Goal: Transaction & Acquisition: Purchase product/service

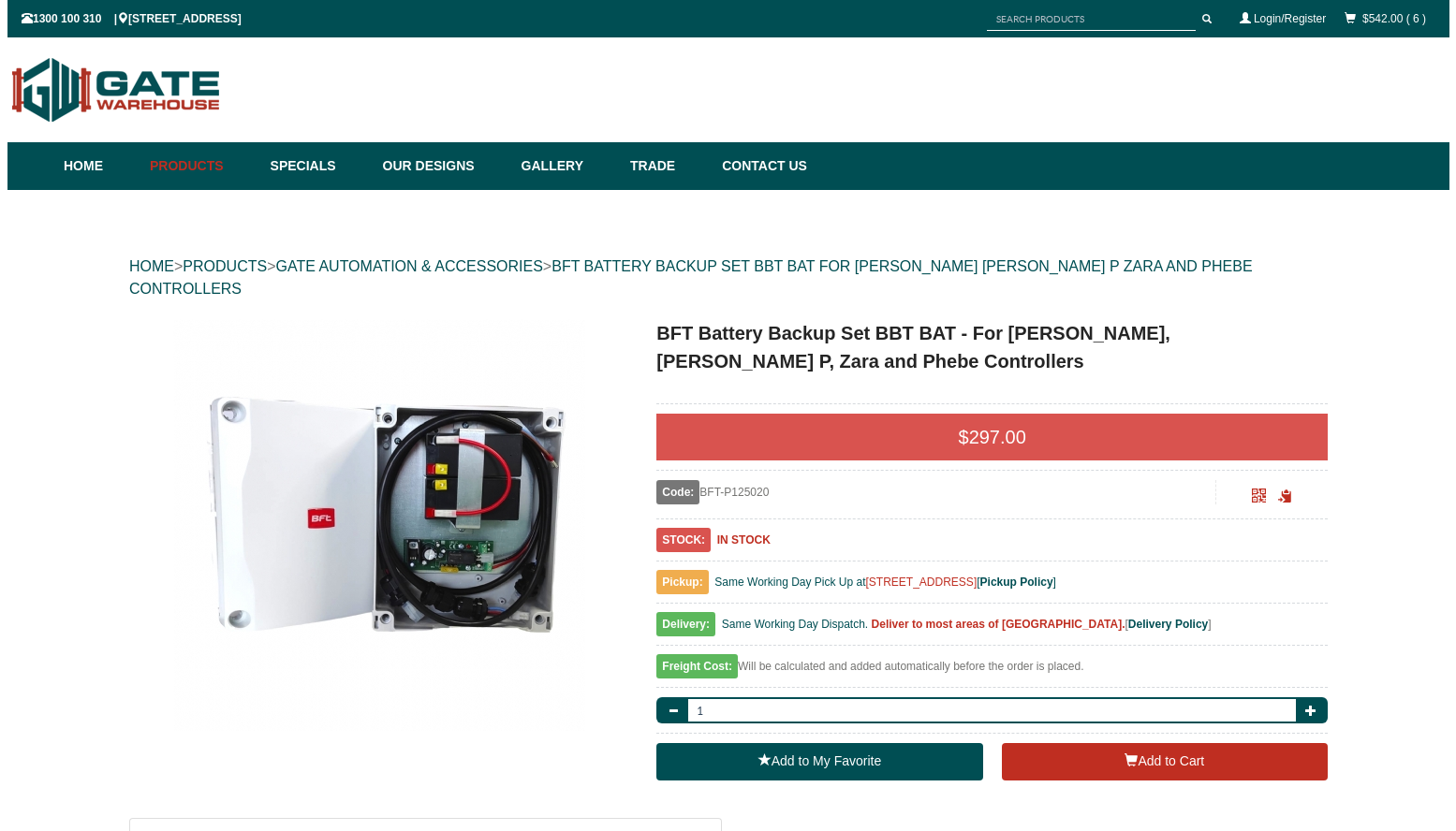
scroll to position [46, 0]
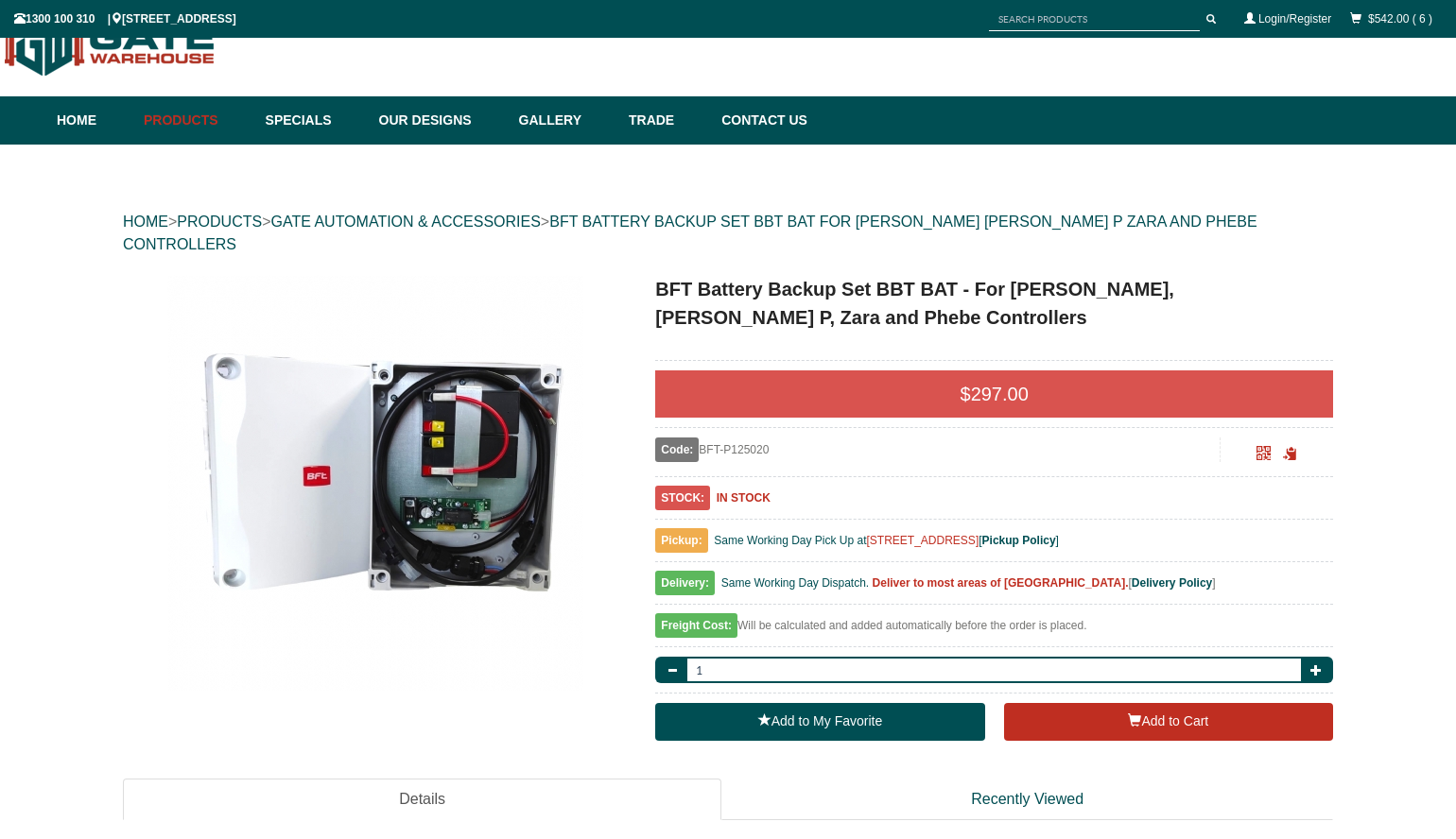
click at [460, 494] on img at bounding box center [375, 483] width 416 height 416
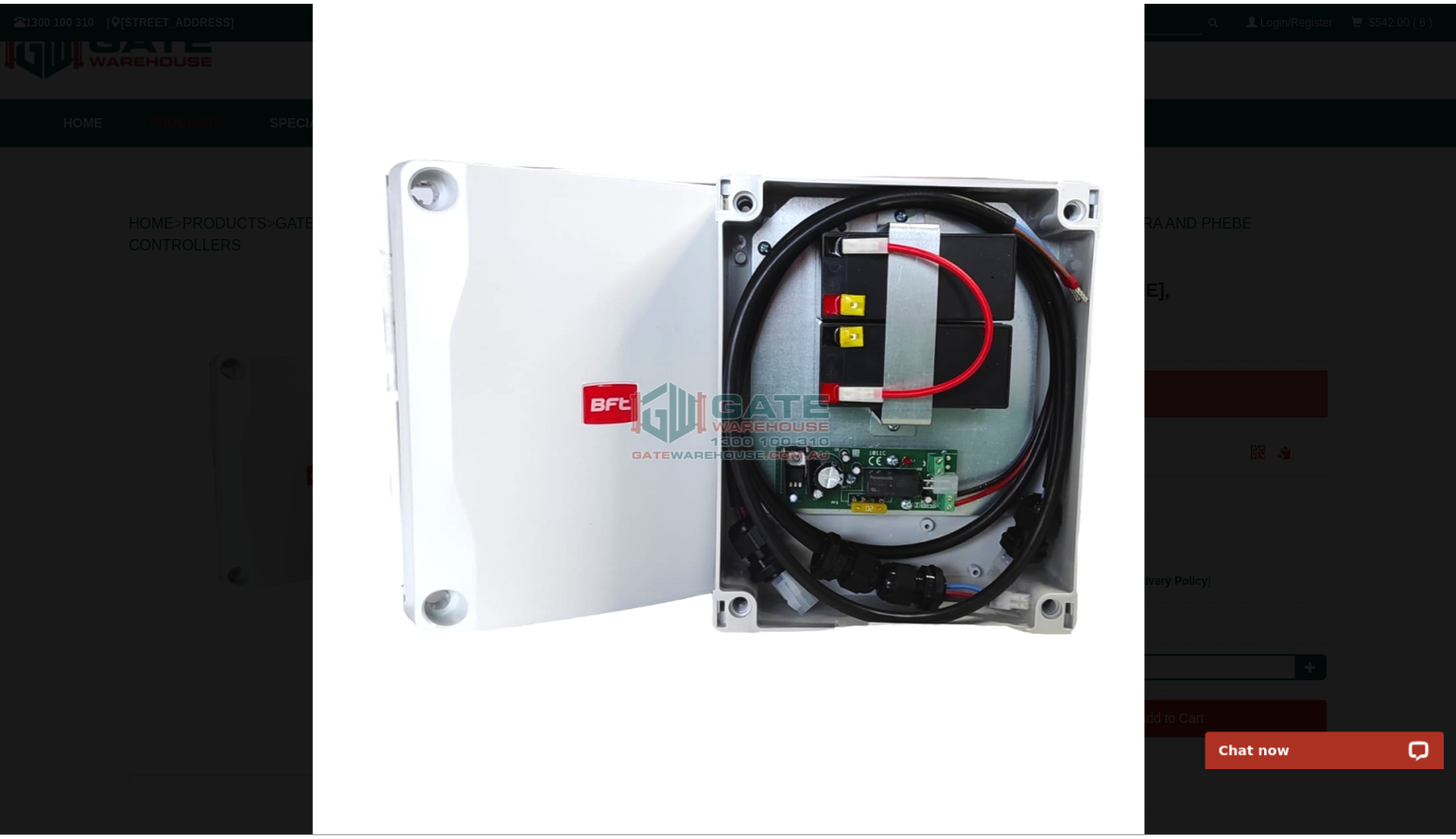
scroll to position [0, 0]
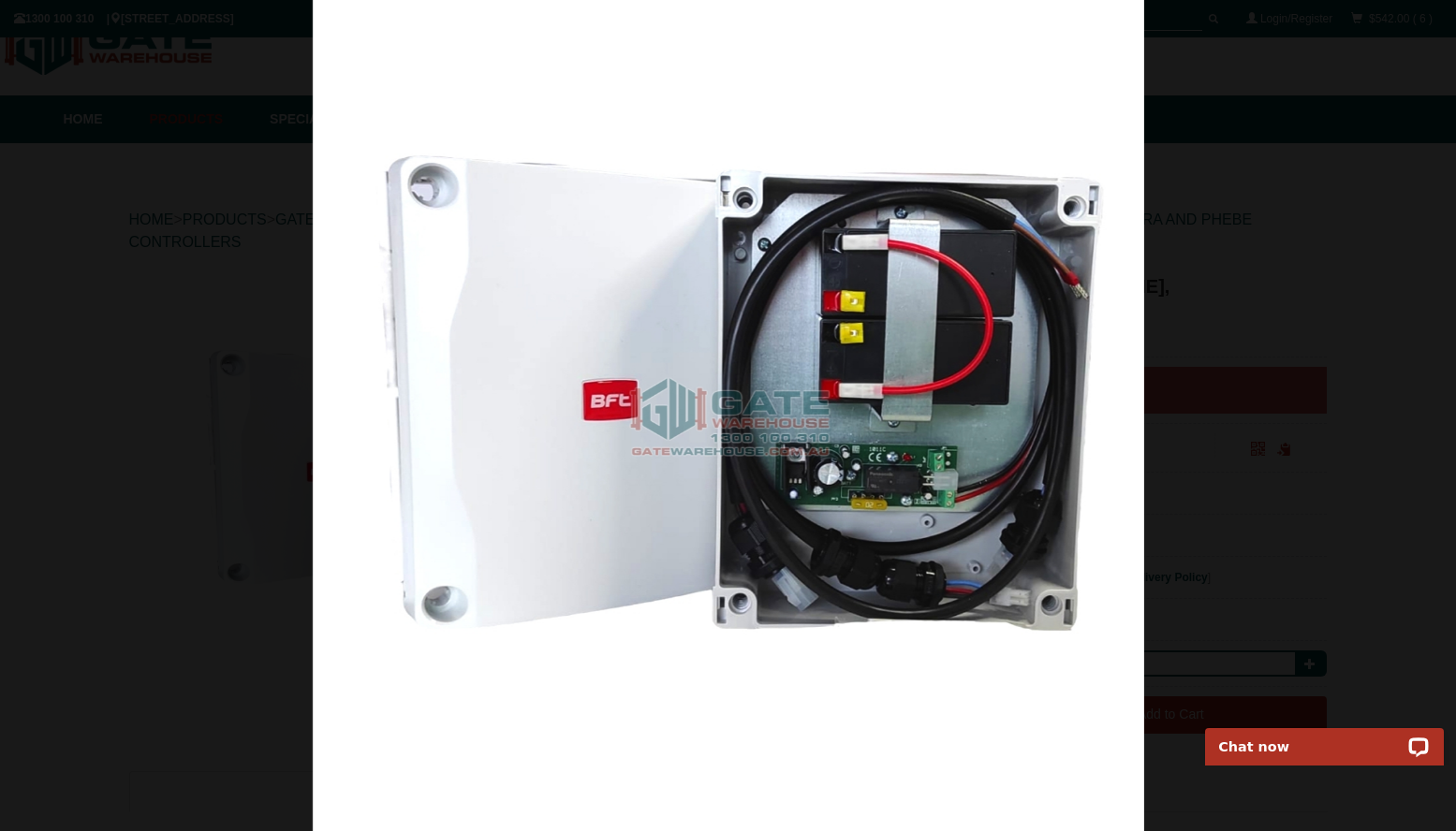
click at [880, 427] on img at bounding box center [729, 416] width 831 height 831
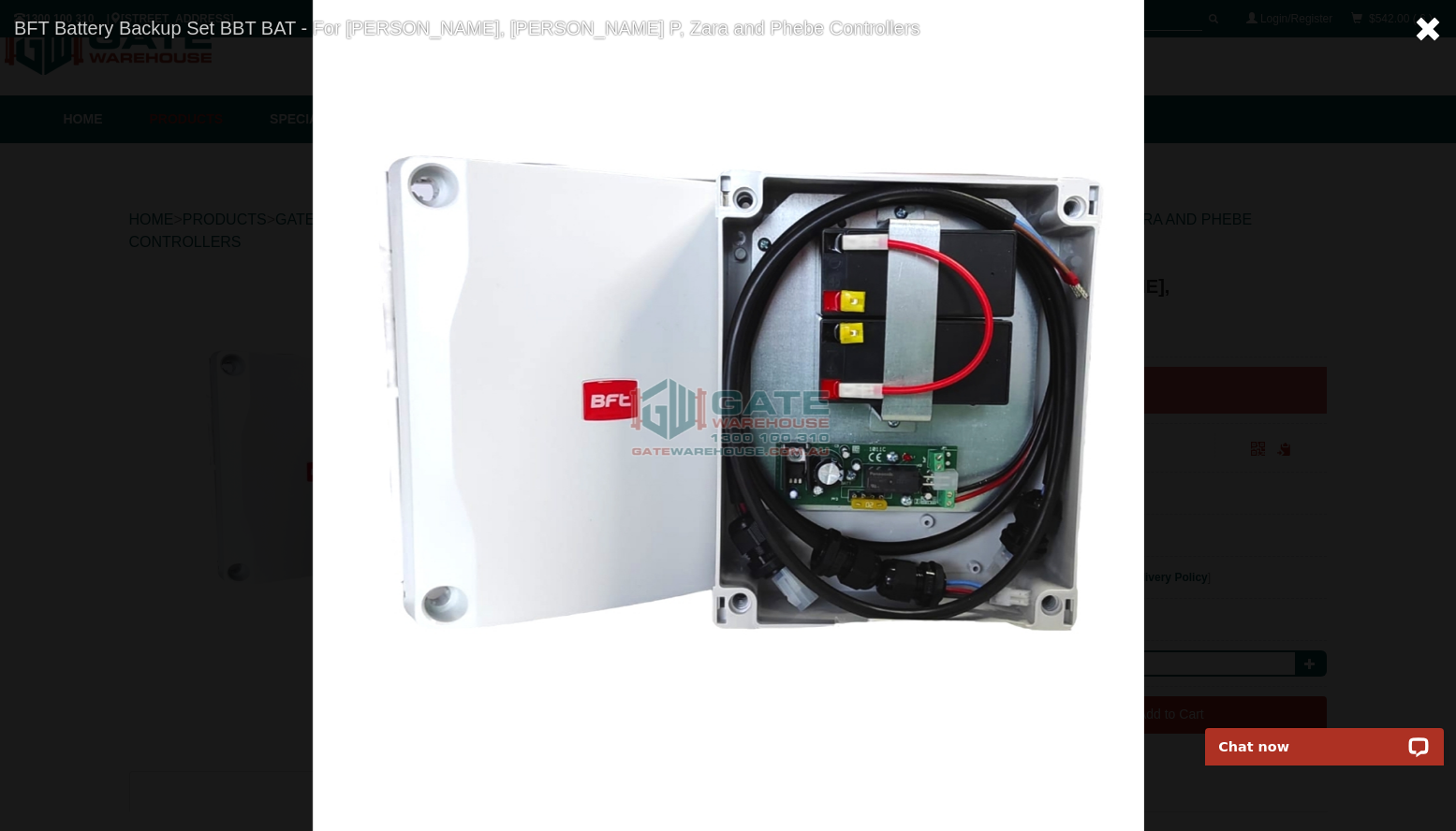
click at [1428, 26] on span at bounding box center [1428, 29] width 28 height 28
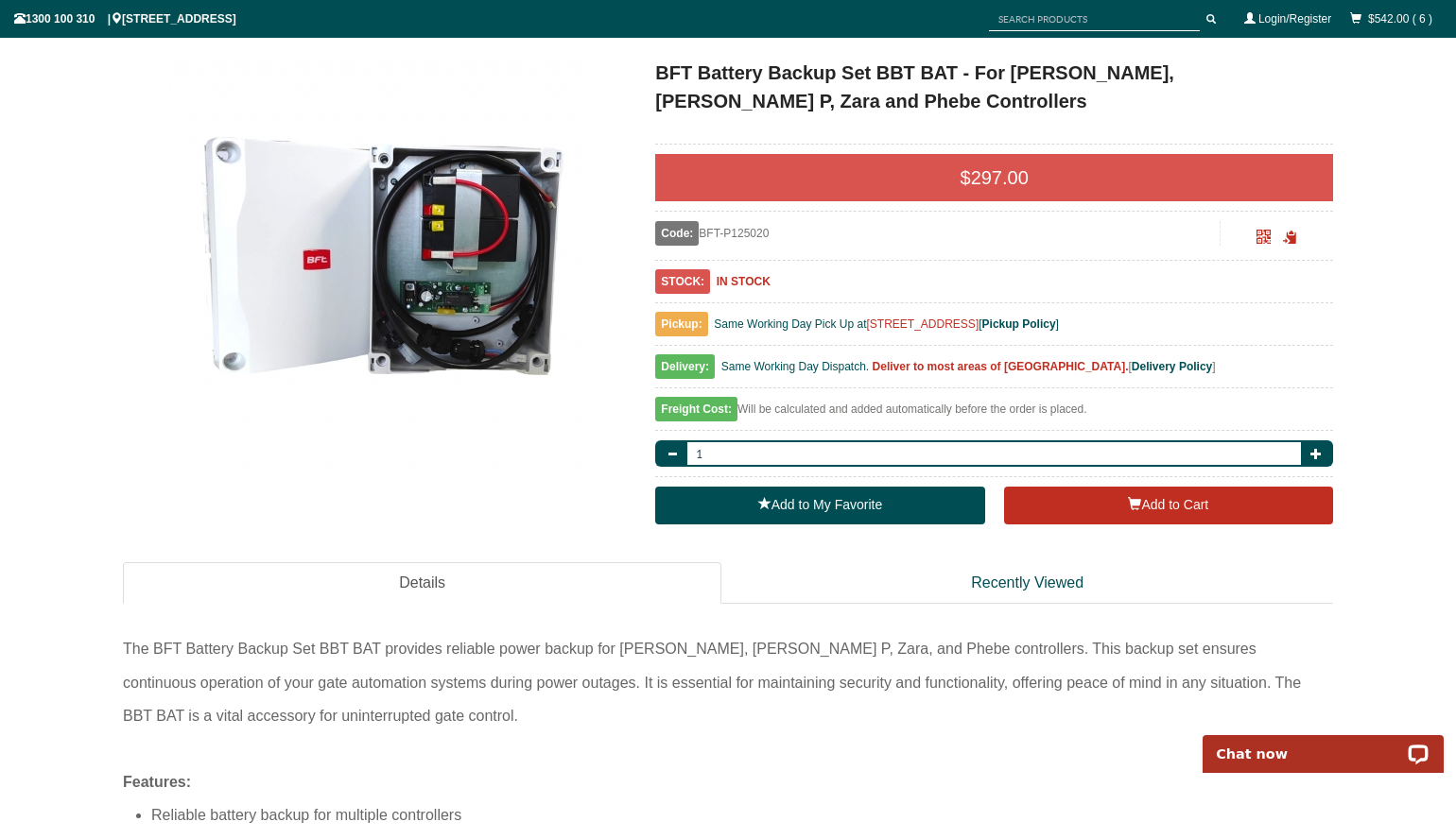
scroll to position [259, 0]
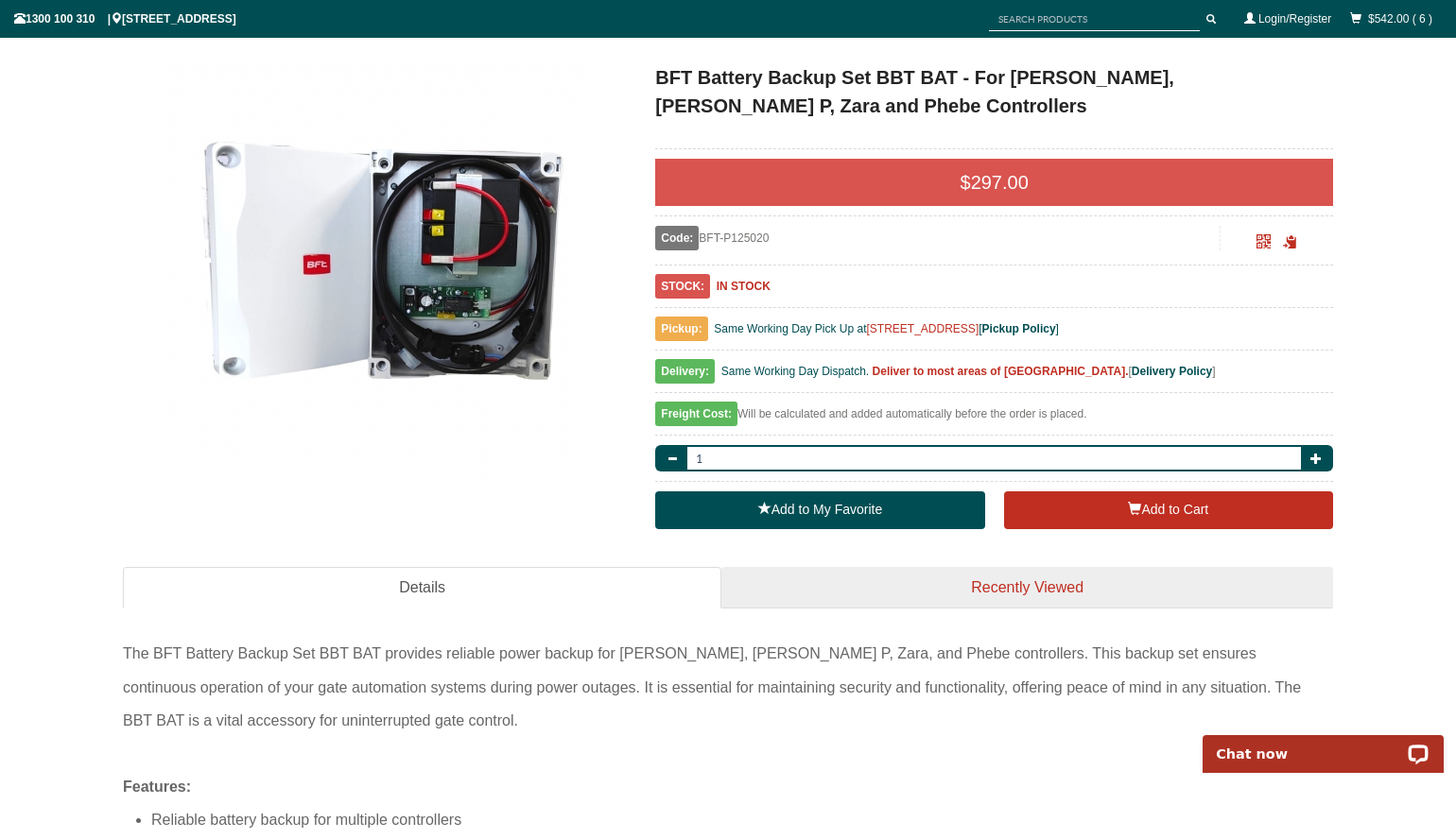
click at [947, 582] on link "Recently Viewed" at bounding box center [1027, 588] width 611 height 42
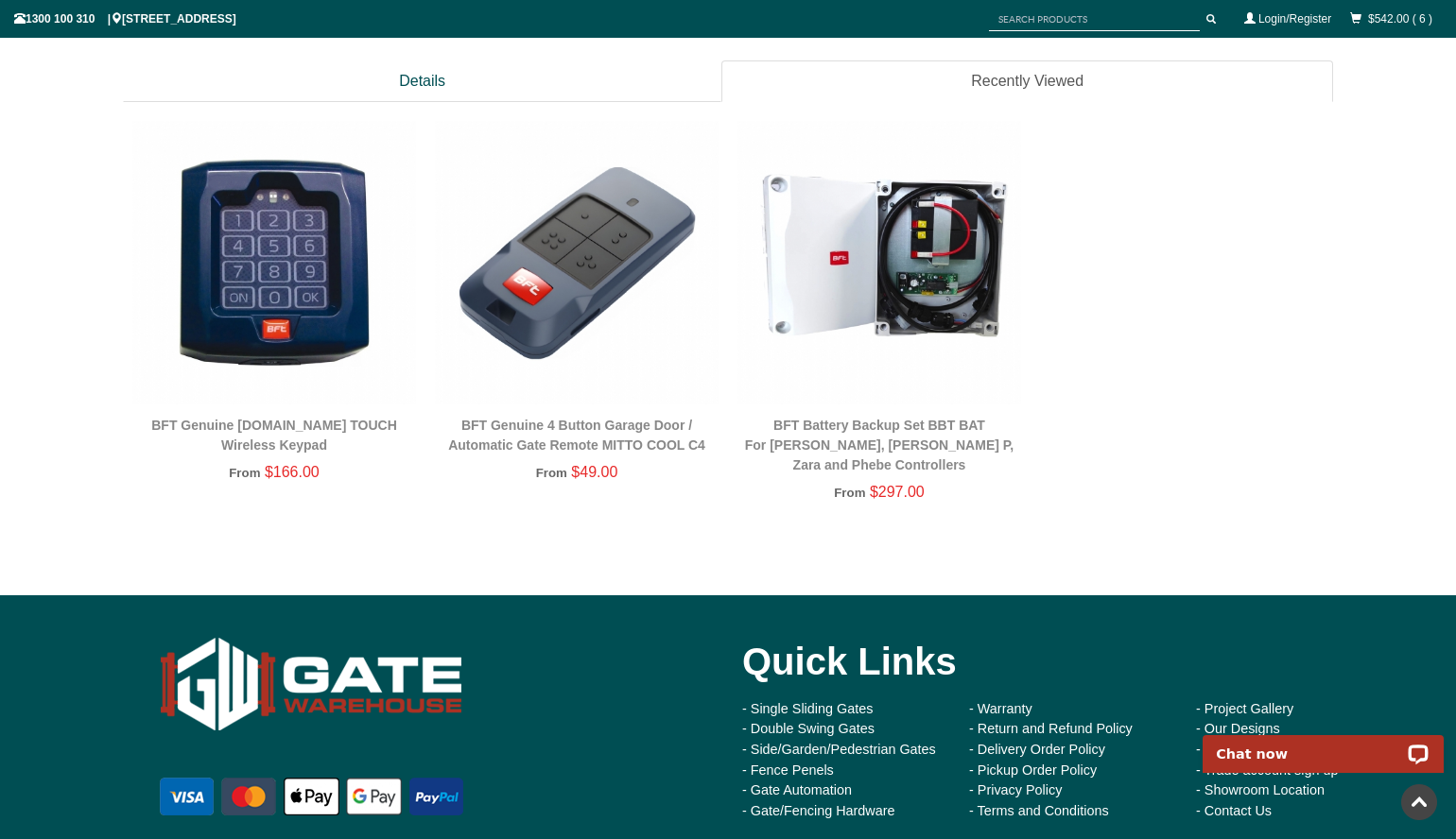
scroll to position [812, 0]
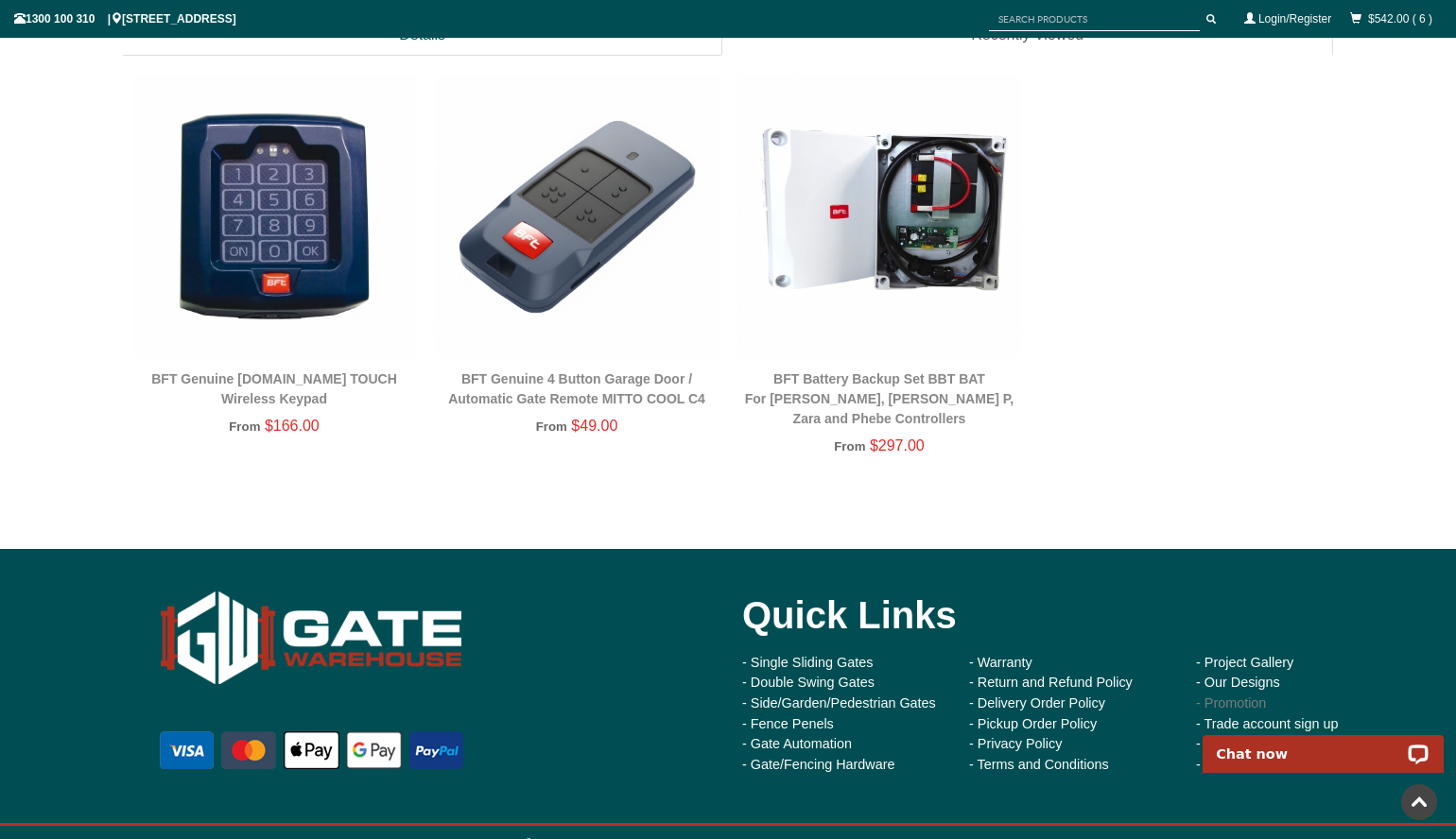
click at [1211, 695] on link "- Promotion" at bounding box center [1230, 703] width 70 height 15
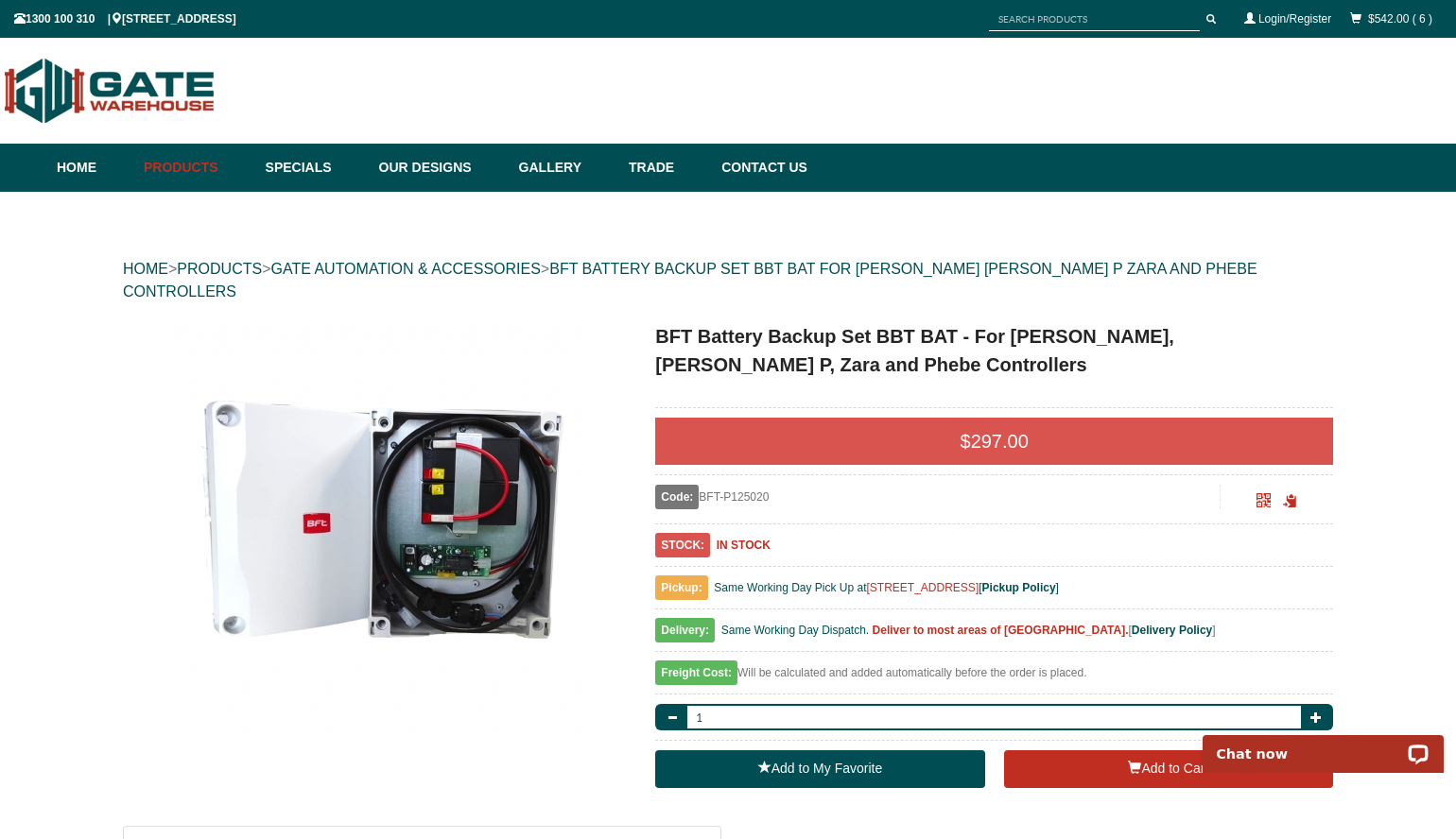
click at [447, 441] on img at bounding box center [375, 530] width 416 height 416
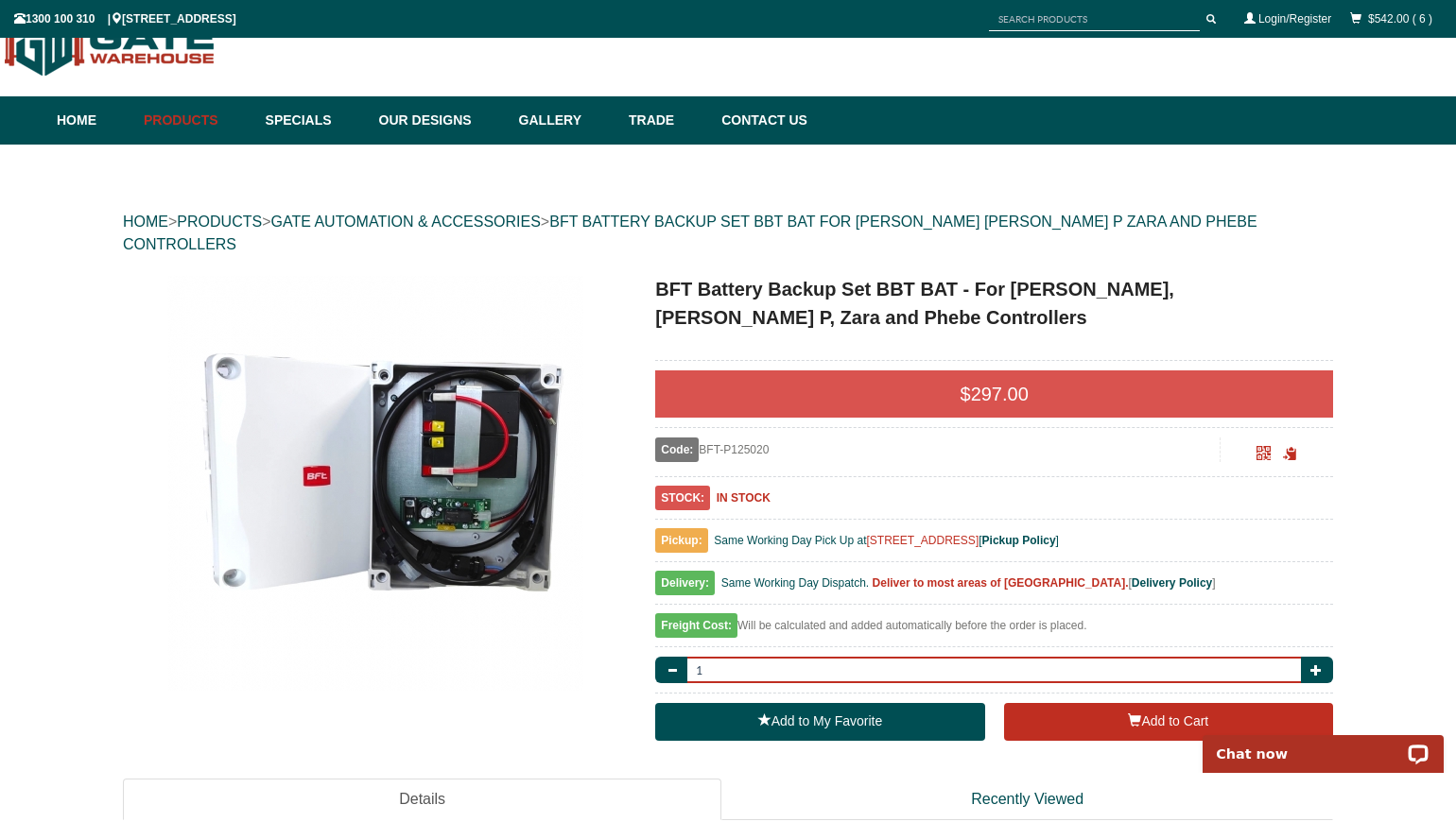
click at [1300, 657] on input "1" at bounding box center [993, 670] width 619 height 27
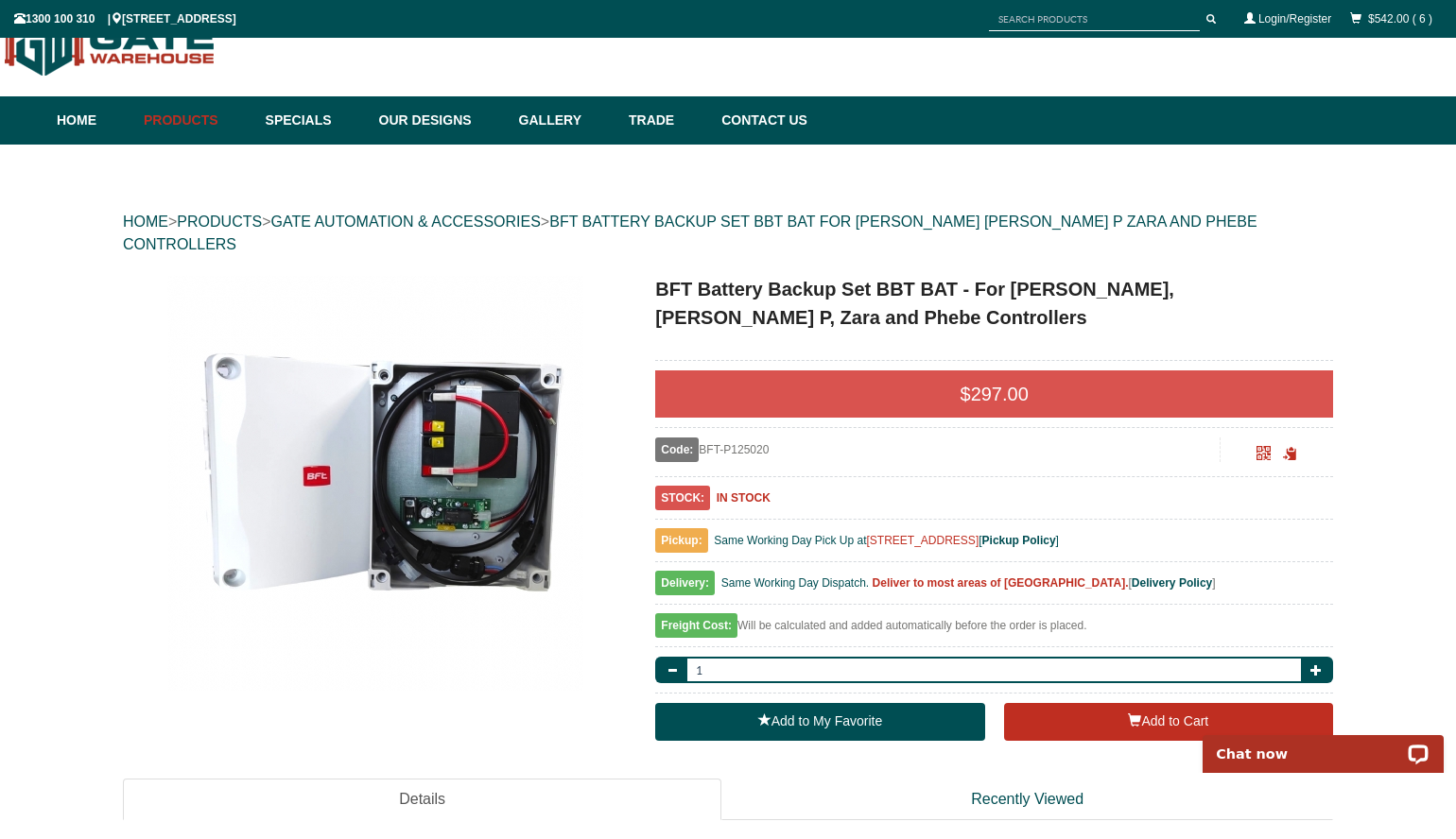
click at [1366, 20] on div "$542.00 ( 6 )" at bounding box center [1391, 19] width 102 height 34
click at [1386, 23] on link "$542.00 ( 6 )" at bounding box center [1399, 19] width 64 height 13
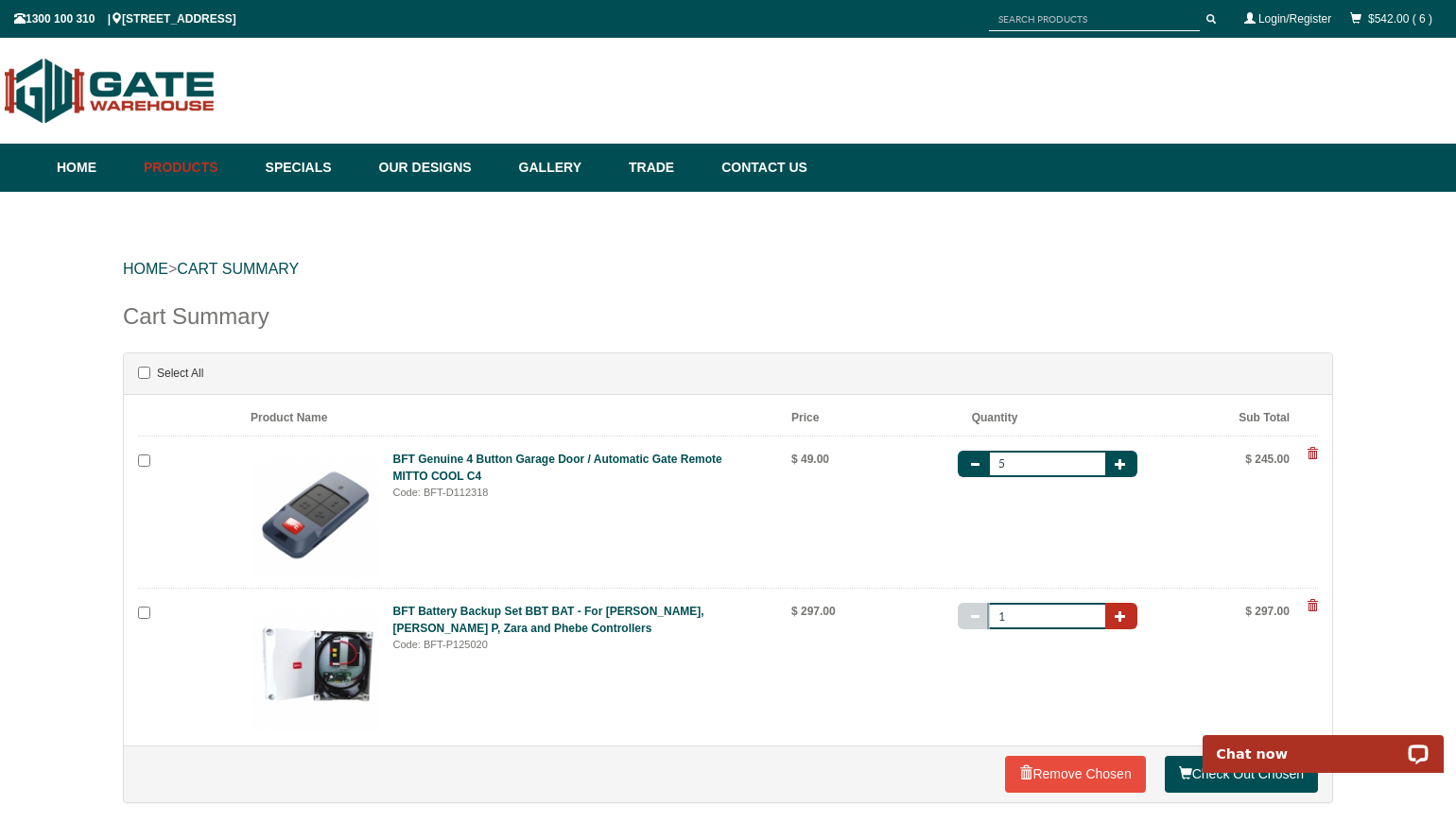
click at [1134, 621] on button "button" at bounding box center [1121, 617] width 33 height 27
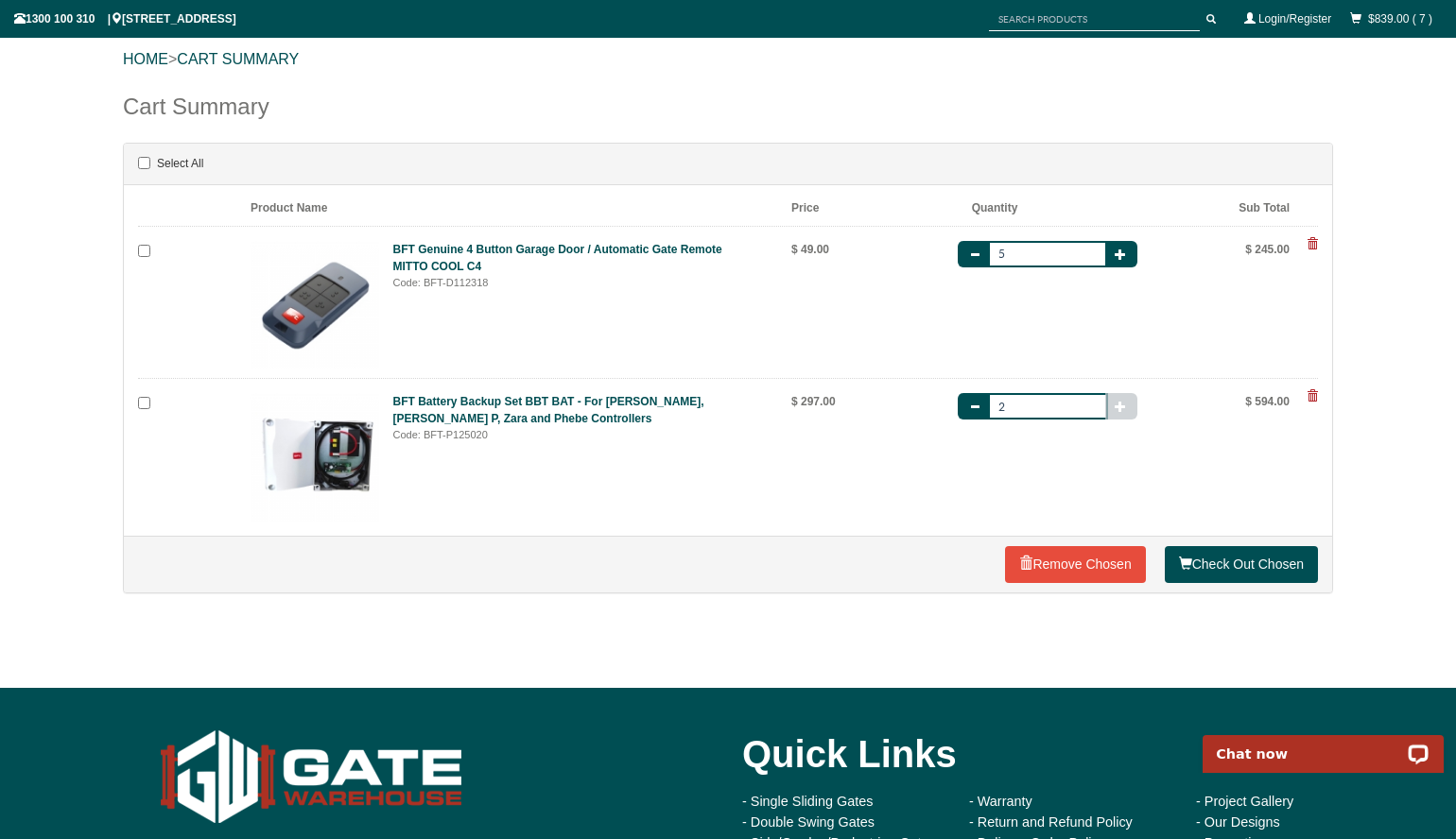
scroll to position [338, 0]
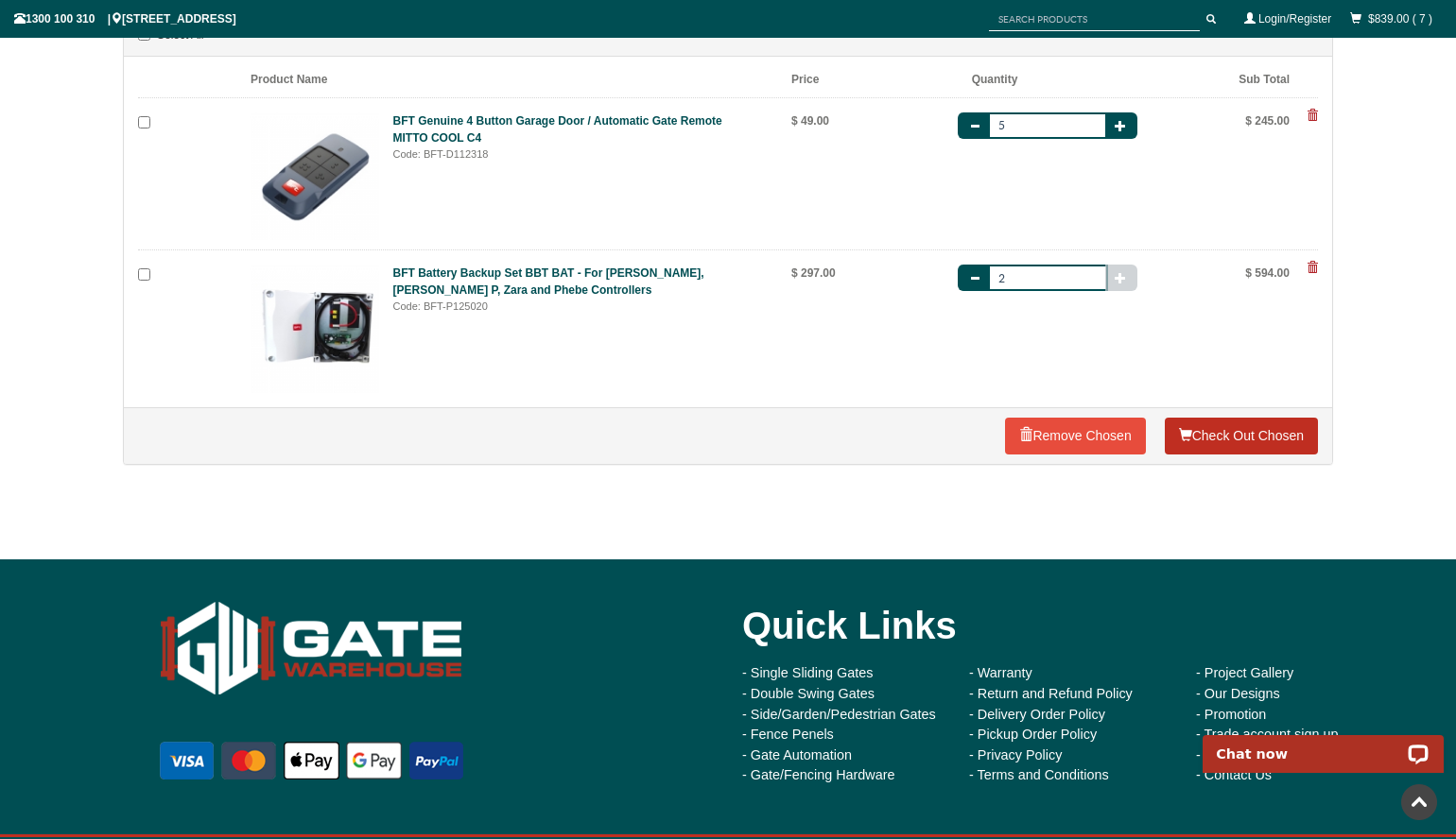
click at [1258, 433] on link "Check Out Chosen" at bounding box center [1241, 436] width 153 height 37
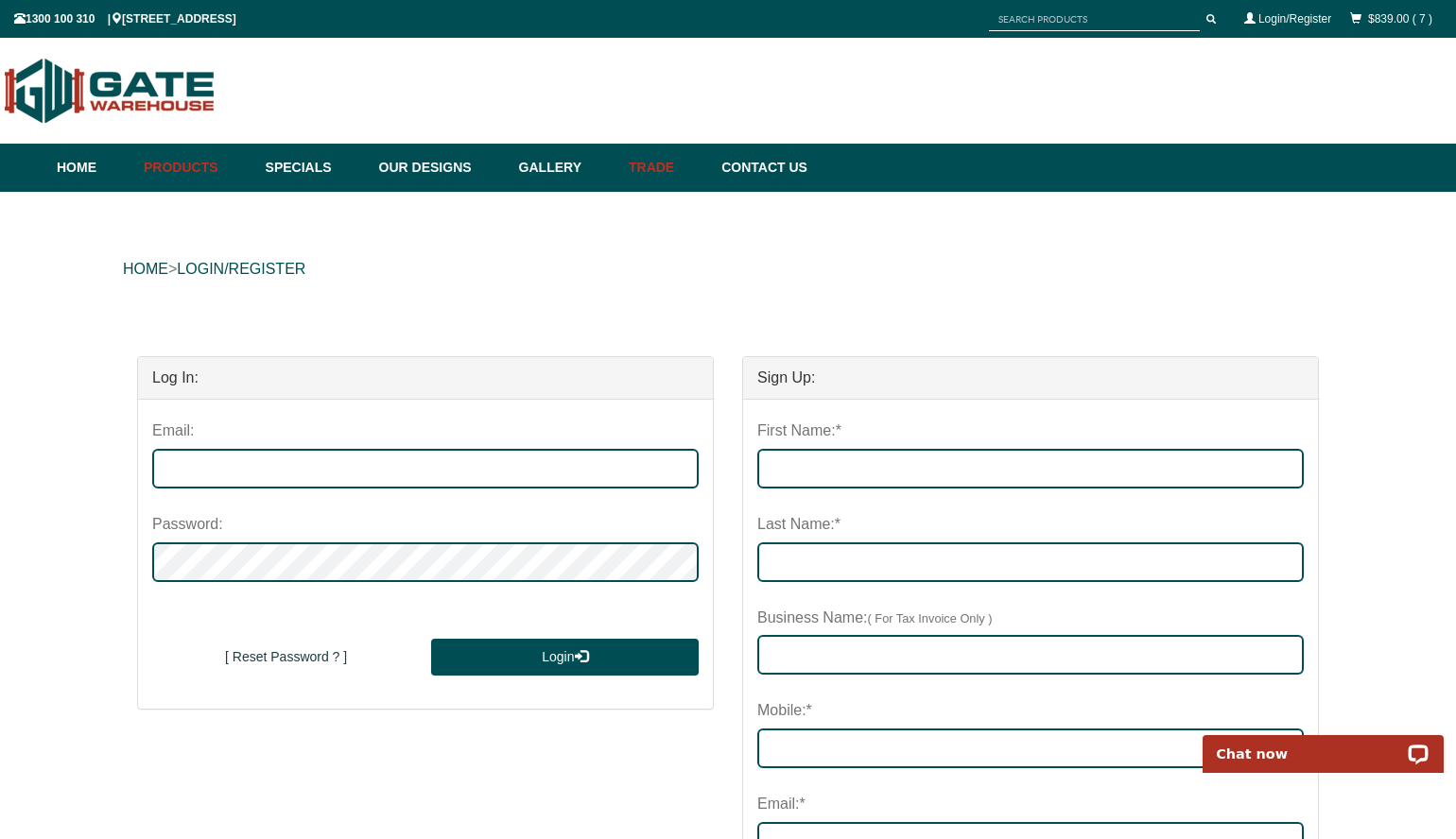
click at [670, 159] on link "Trade" at bounding box center [665, 168] width 93 height 48
